Goal: Task Accomplishment & Management: Manage account settings

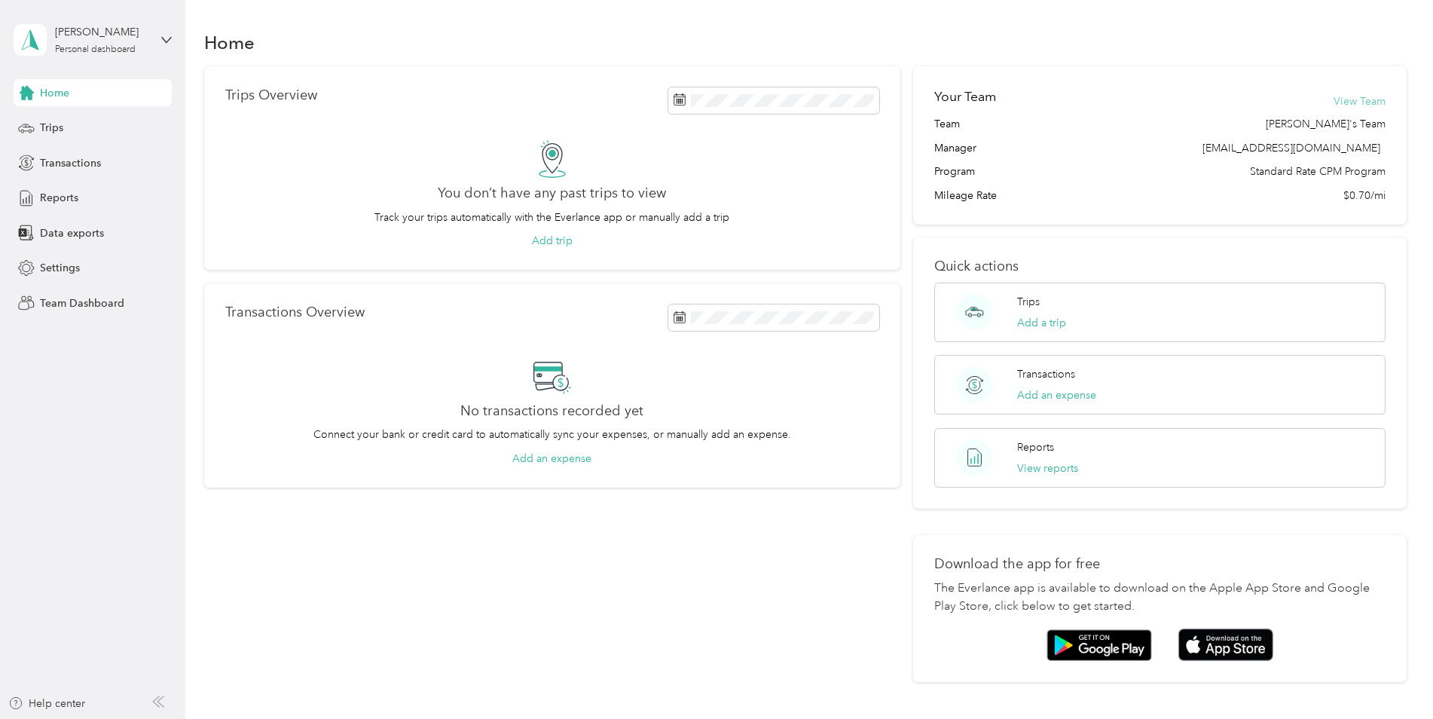
click at [1371, 96] on button "View Team" at bounding box center [1359, 101] width 52 height 16
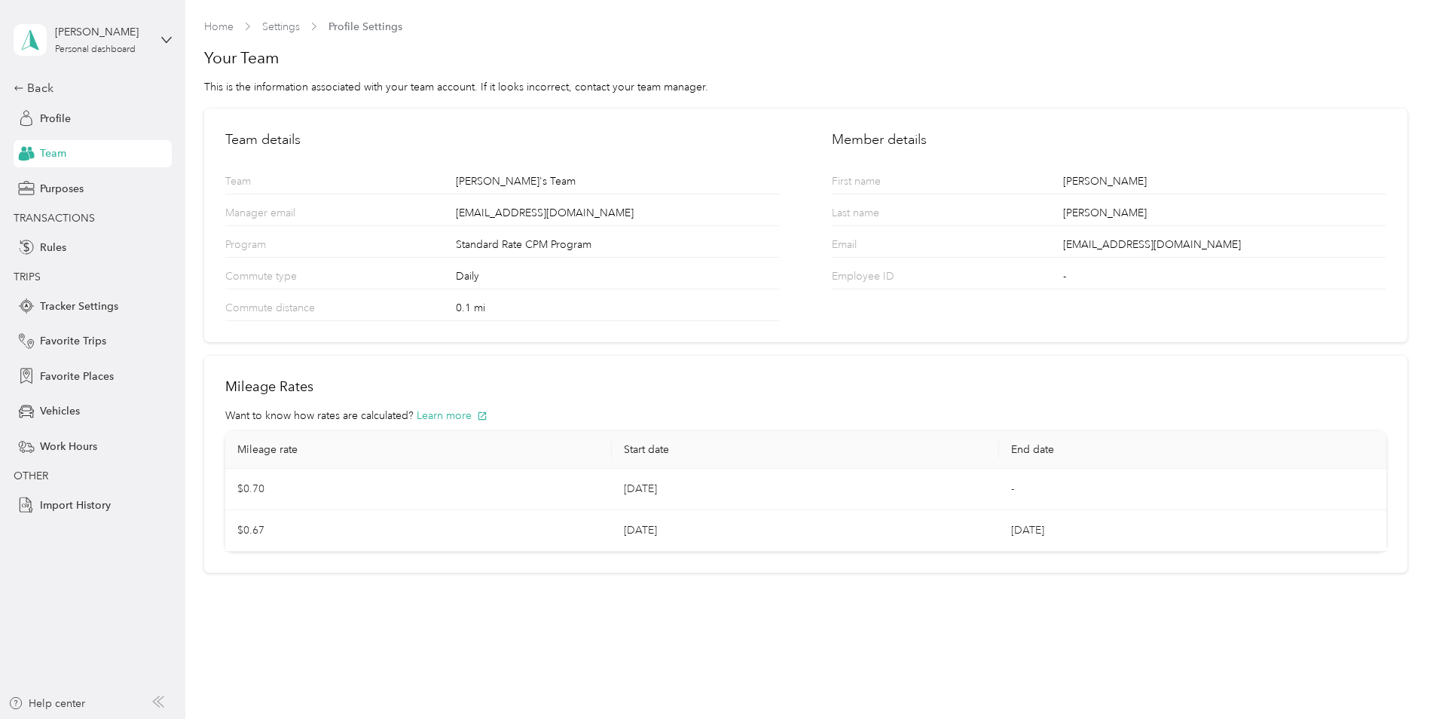
click at [52, 150] on span "Team" at bounding box center [53, 153] width 26 height 16
click at [45, 84] on div "Back" at bounding box center [89, 88] width 151 height 18
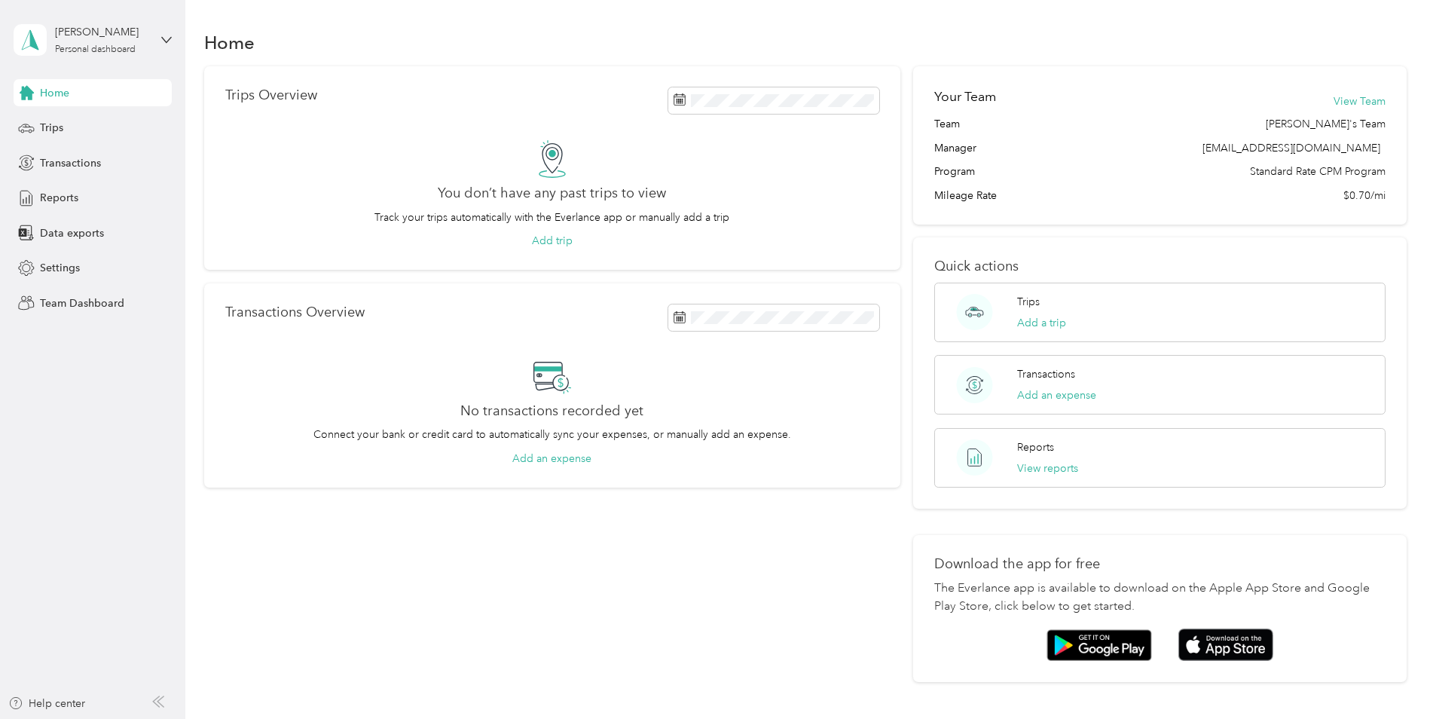
click at [159, 36] on div "[PERSON_NAME] Personal dashboard" at bounding box center [93, 40] width 158 height 53
click at [90, 123] on div "Team dashboard" at bounding box center [67, 124] width 81 height 16
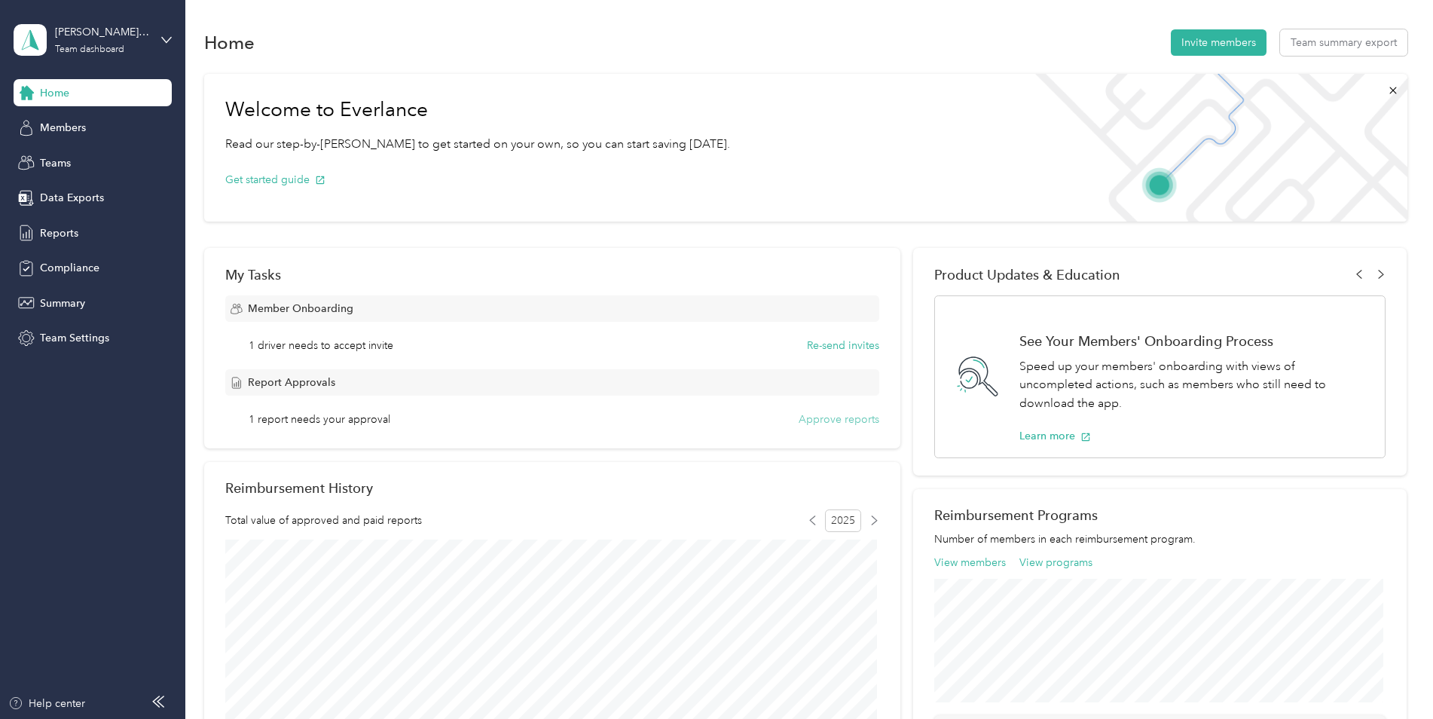
click at [832, 418] on button "Approve reports" at bounding box center [838, 419] width 81 height 16
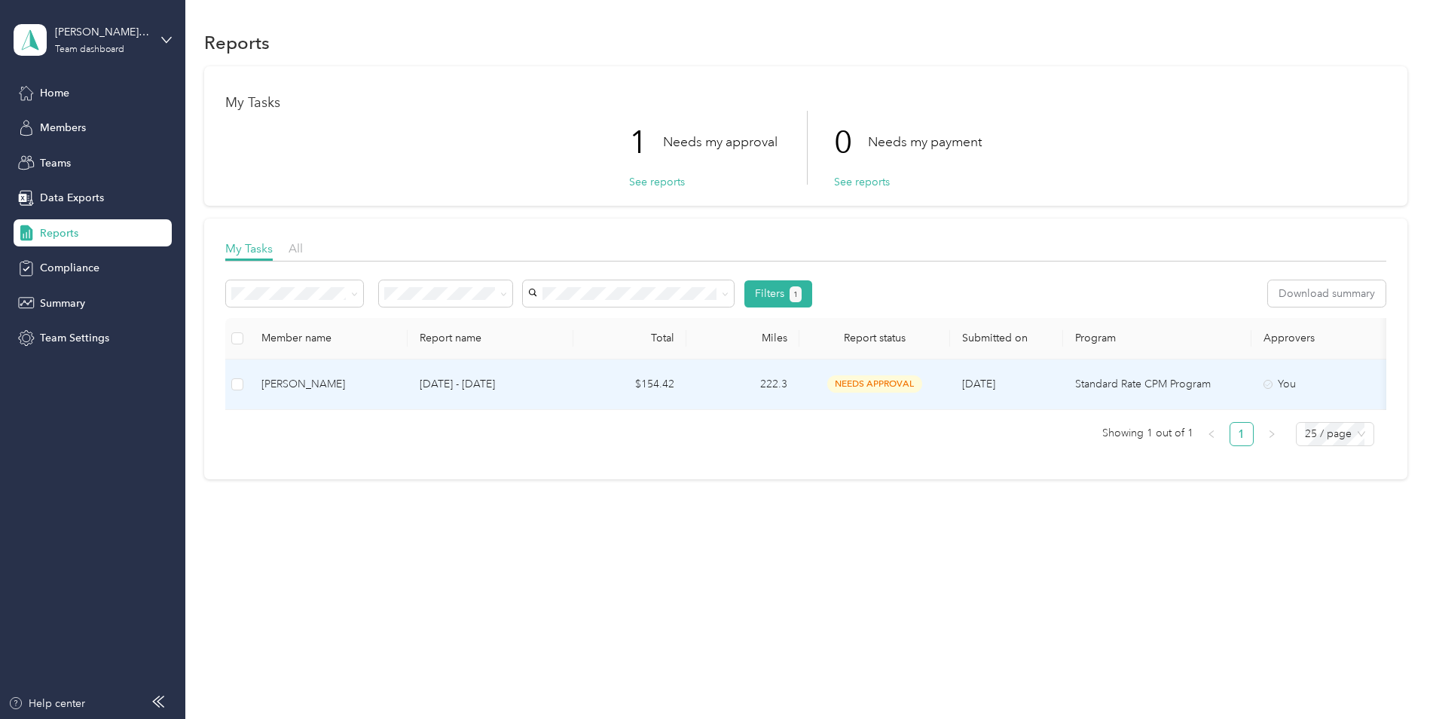
click at [285, 383] on div "[PERSON_NAME]" at bounding box center [328, 384] width 134 height 17
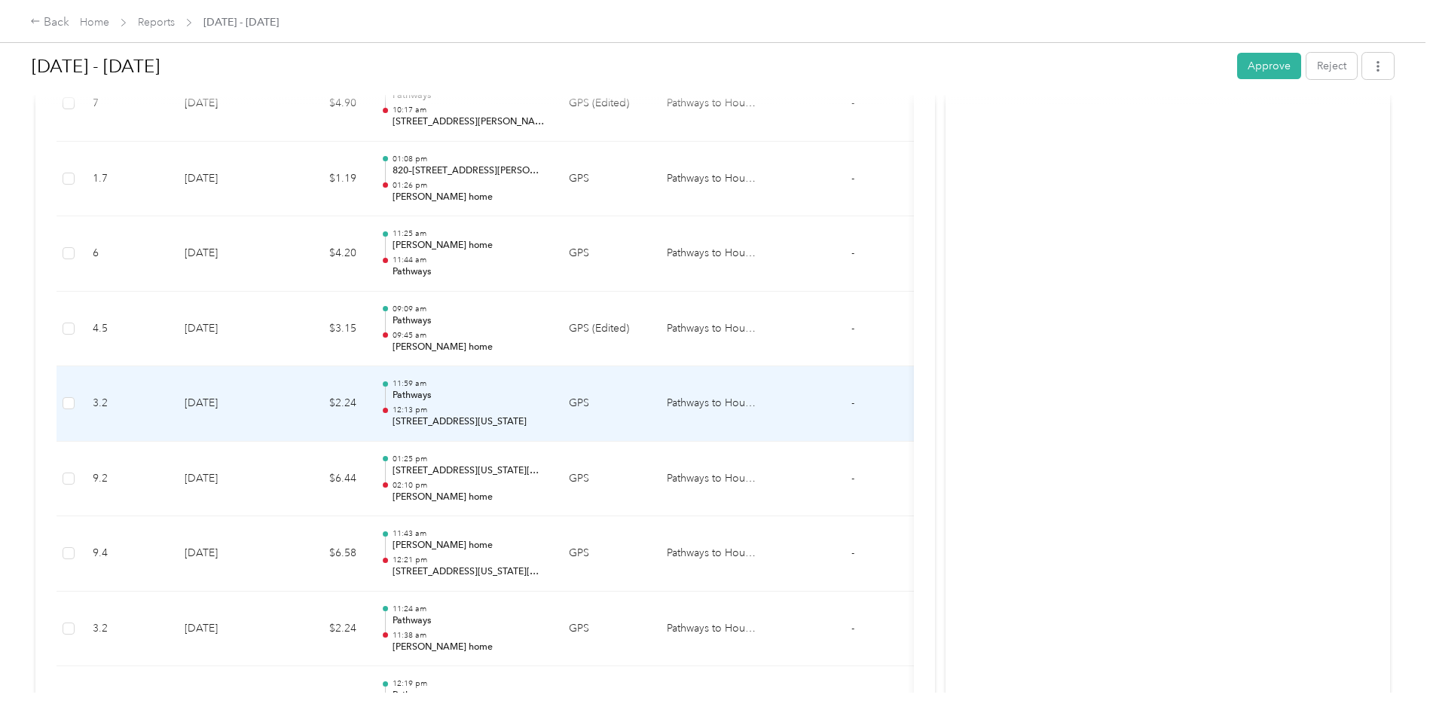
scroll to position [1130, 0]
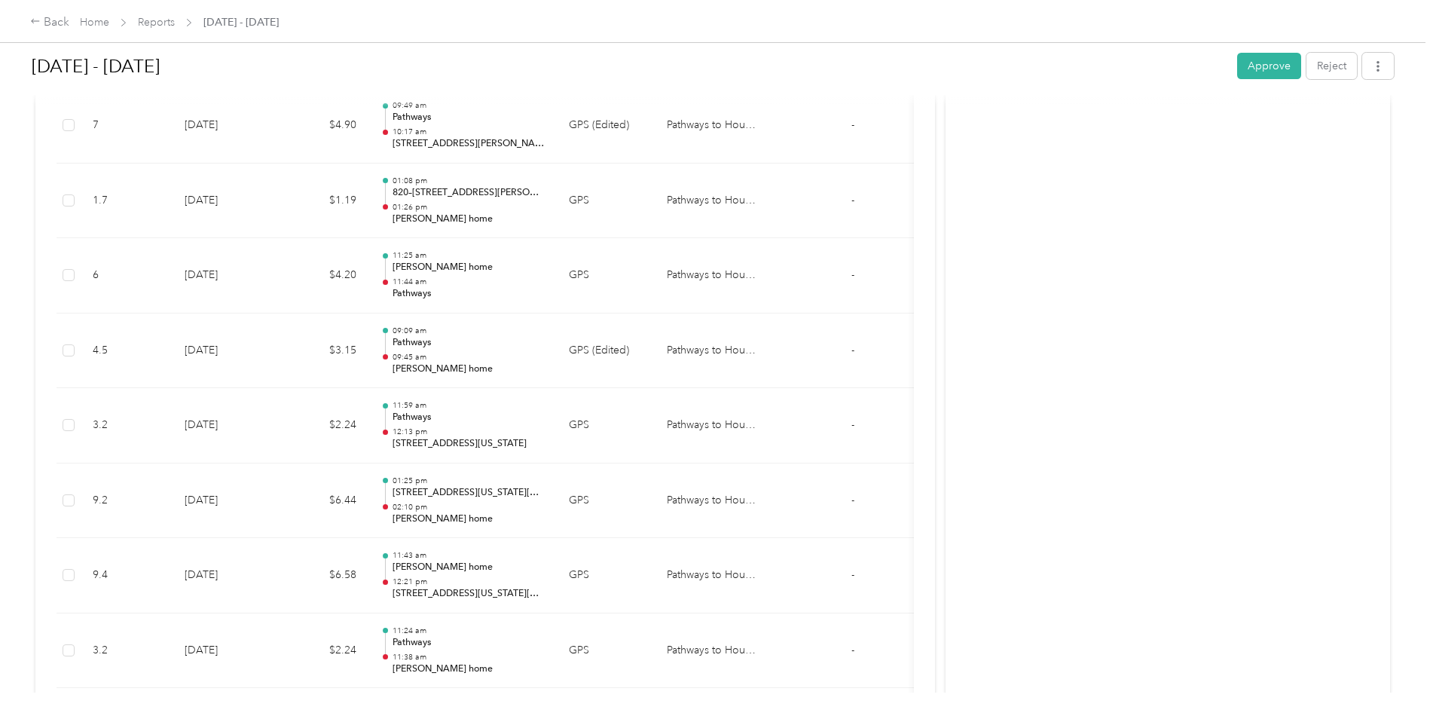
click at [1241, 72] on button "Approve" at bounding box center [1269, 66] width 64 height 26
